Goal: Information Seeking & Learning: Learn about a topic

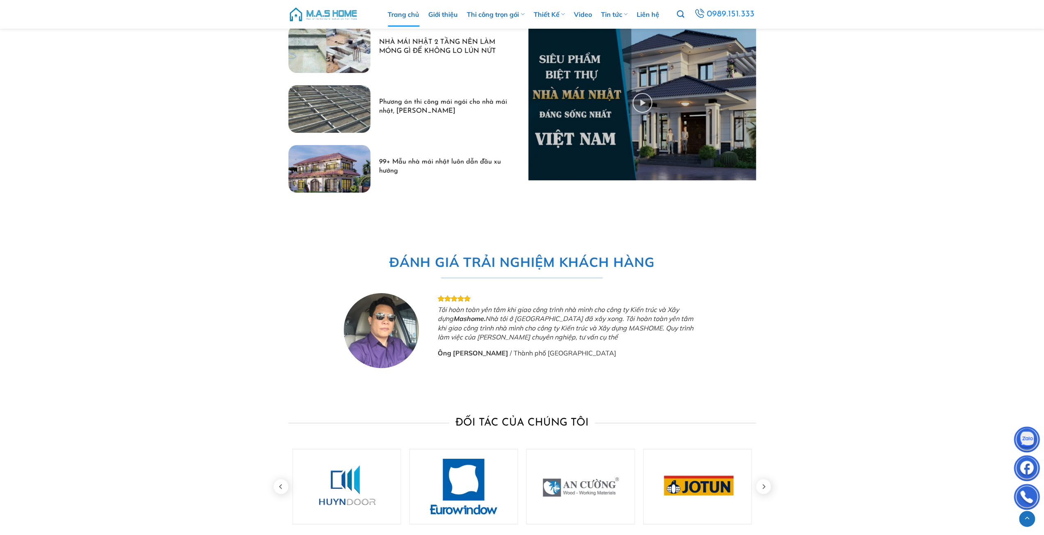
scroll to position [2487, 0]
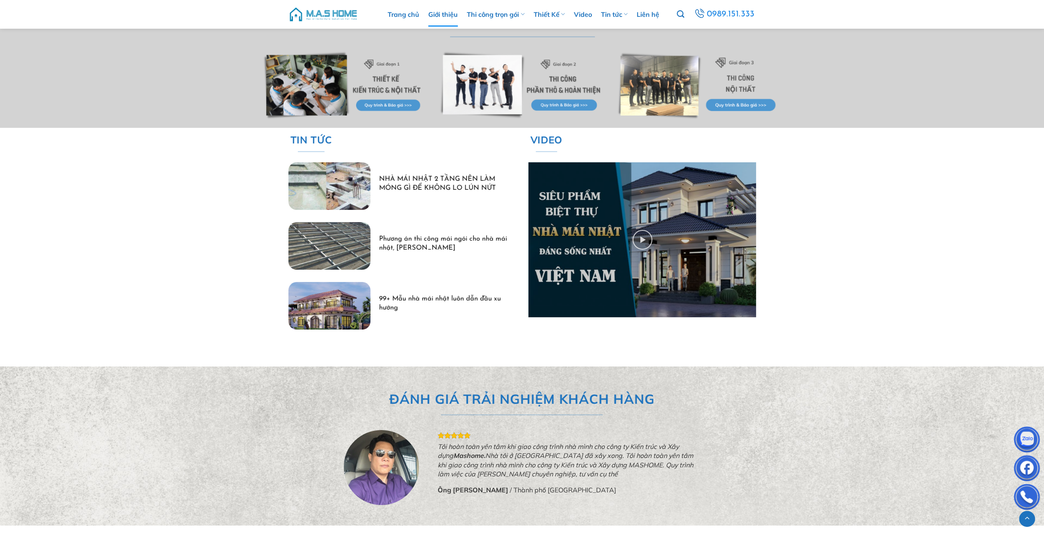
click at [436, 15] on link "Giới thiệu" at bounding box center [443, 14] width 30 height 25
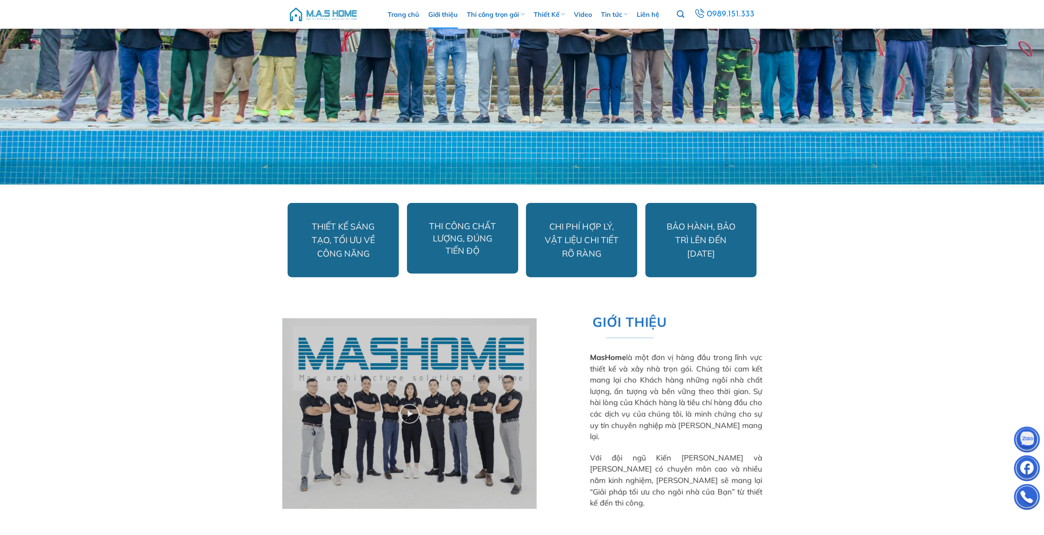
scroll to position [301, 0]
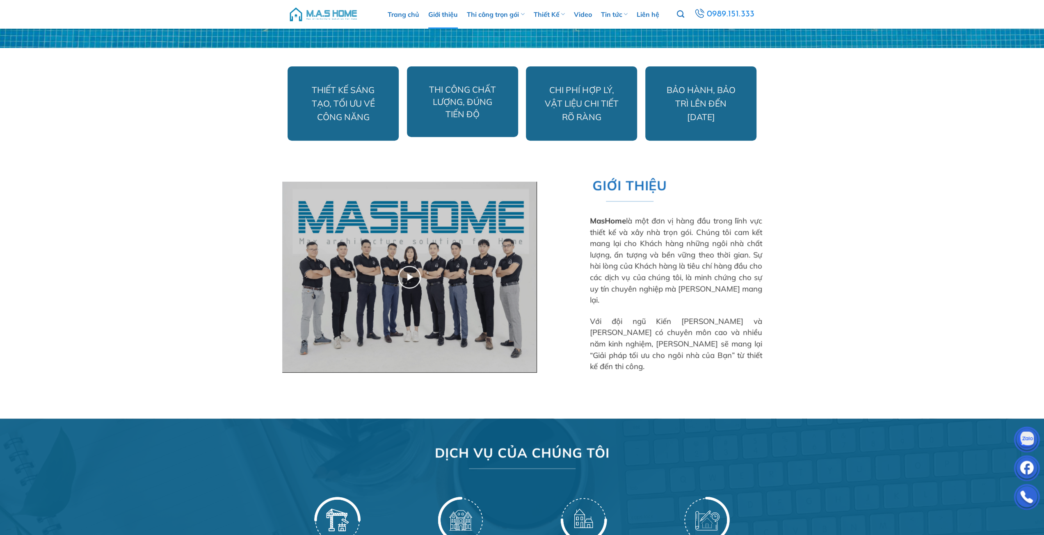
click at [405, 280] on img at bounding box center [409, 277] width 254 height 191
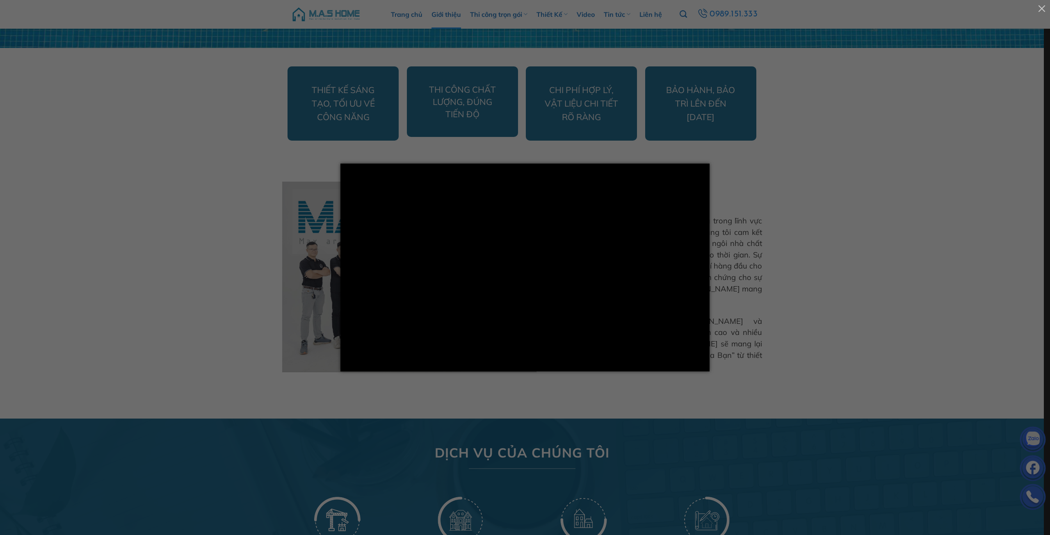
click at [870, 262] on div at bounding box center [525, 267] width 1050 height 535
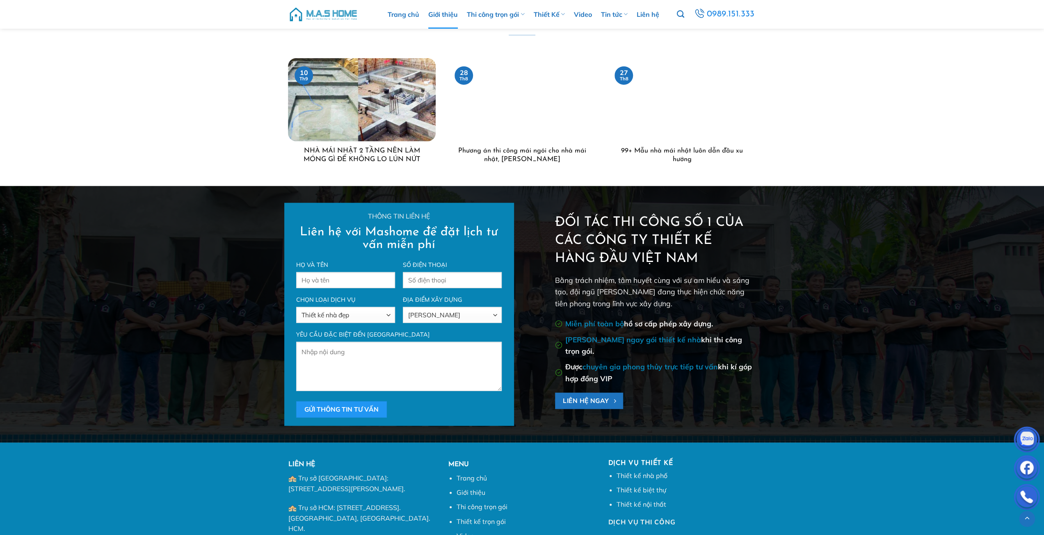
scroll to position [2125, 0]
